Goal: Navigation & Orientation: Find specific page/section

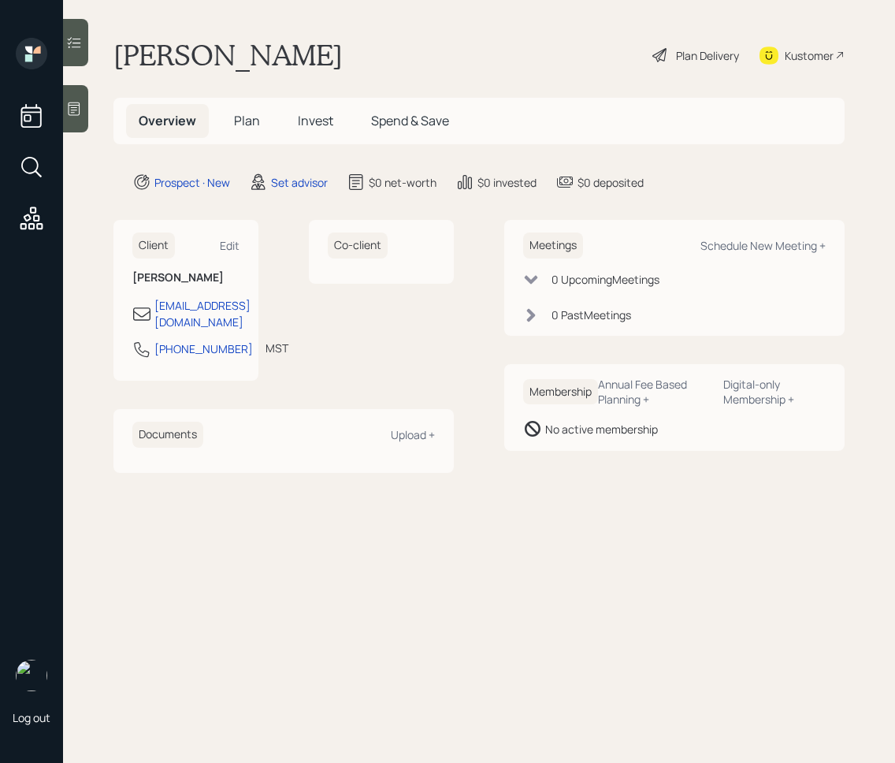
click at [805, 57] on div "Kustomer" at bounding box center [809, 55] width 49 height 17
